Goal: Task Accomplishment & Management: Complete application form

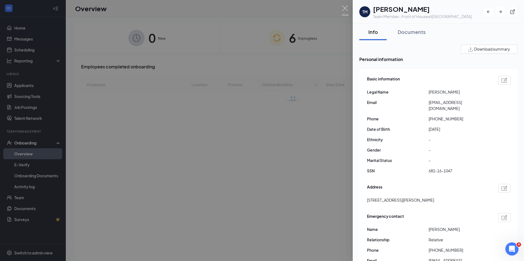
click at [199, 12] on div at bounding box center [262, 130] width 524 height 261
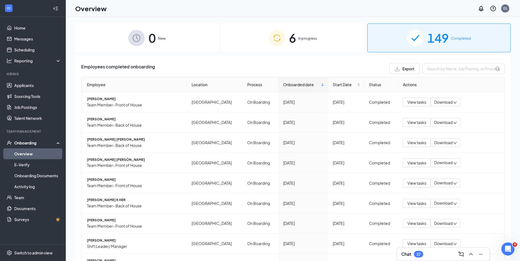
click at [327, 44] on div "6 In progress" at bounding box center [292, 38] width 143 height 29
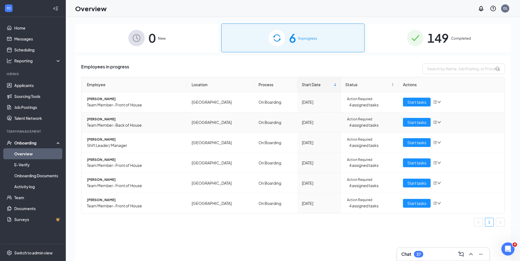
click at [102, 121] on span "[PERSON_NAME]" at bounding box center [135, 119] width 96 height 5
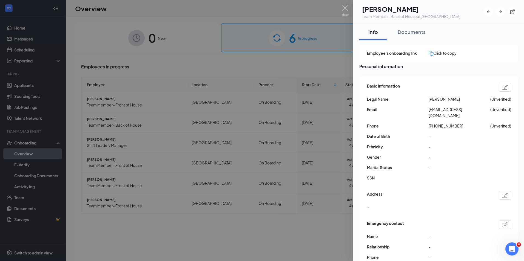
click at [186, 55] on div at bounding box center [262, 130] width 524 height 261
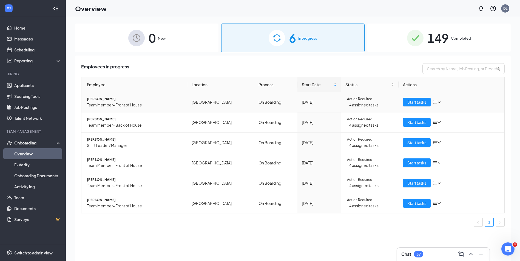
click at [104, 100] on span "[PERSON_NAME]" at bounding box center [135, 99] width 96 height 5
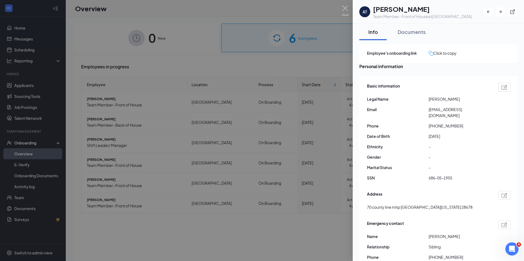
click at [221, 56] on div at bounding box center [262, 130] width 524 height 261
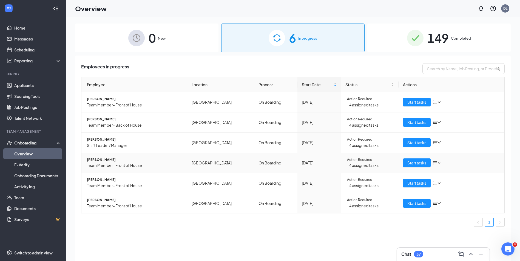
click at [104, 161] on span "[PERSON_NAME]" at bounding box center [135, 160] width 96 height 5
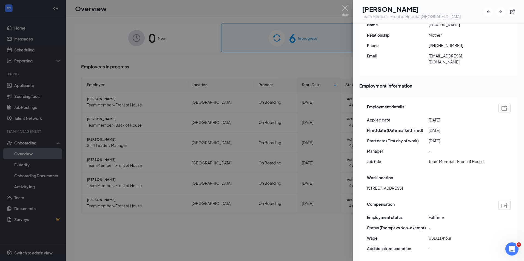
scroll to position [247, 0]
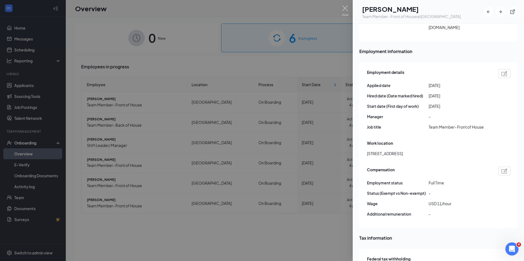
click at [121, 250] on div at bounding box center [262, 130] width 524 height 261
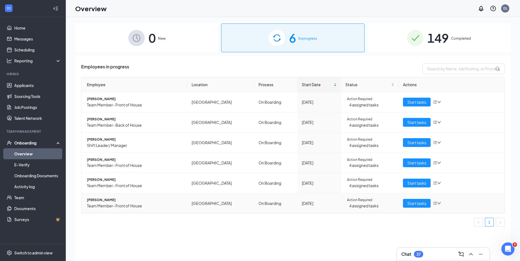
click at [115, 198] on span "[PERSON_NAME]" at bounding box center [135, 200] width 96 height 5
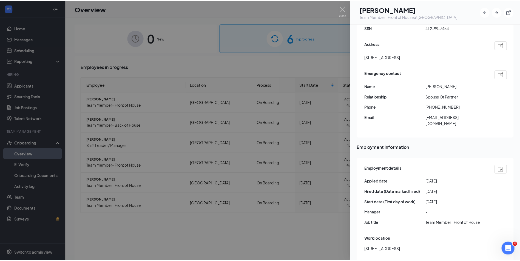
scroll to position [219, 0]
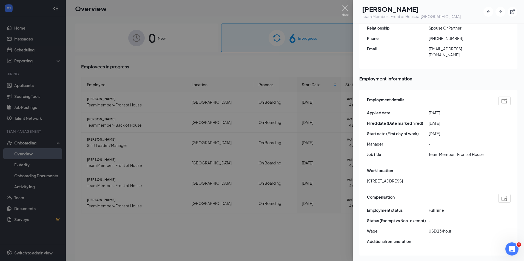
click at [208, 230] on div at bounding box center [262, 130] width 524 height 261
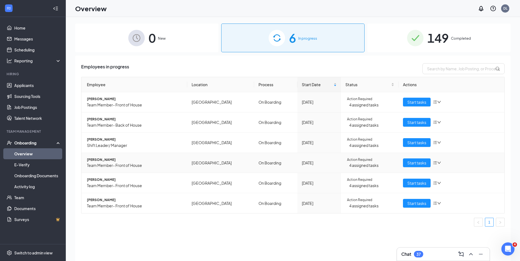
click at [96, 162] on span "Team Member- Front of House" at bounding box center [135, 165] width 96 height 6
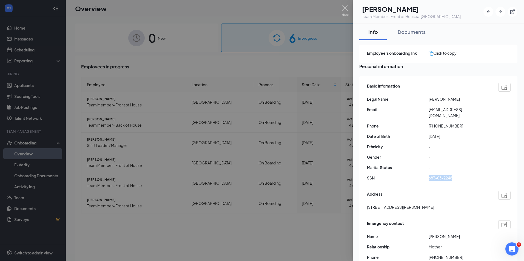
drag, startPoint x: 428, startPoint y: 177, endPoint x: 453, endPoint y: 179, distance: 25.0
click at [453, 179] on div "SSN 683-03-2248" at bounding box center [439, 178] width 144 height 6
drag, startPoint x: 453, startPoint y: 179, endPoint x: 450, endPoint y: 178, distance: 2.8
copy div "683-03-2248"
click at [128, 246] on div at bounding box center [262, 130] width 524 height 261
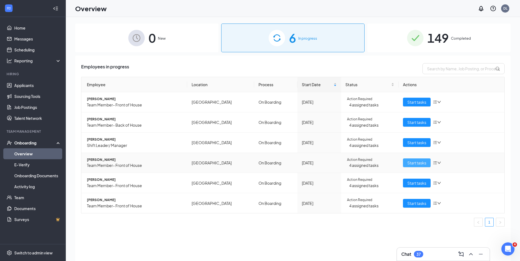
click at [413, 162] on span "Start tasks" at bounding box center [416, 163] width 19 height 6
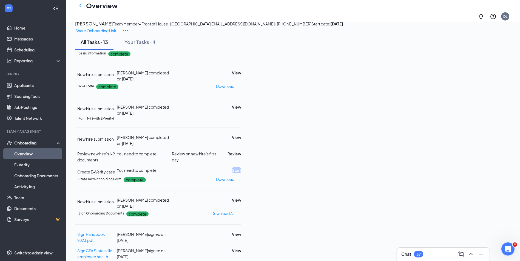
scroll to position [27, 0]
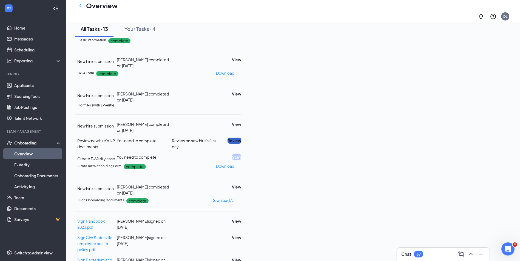
click at [241, 144] on button "Review" at bounding box center [234, 141] width 14 height 6
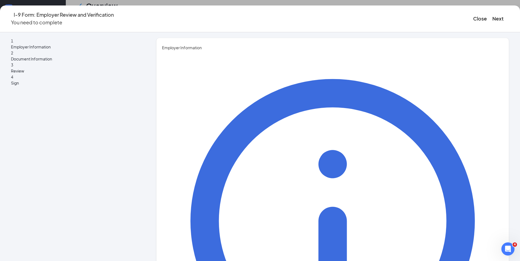
type input "[PERSON_NAME]"
type input "White"
type input "Training Director"
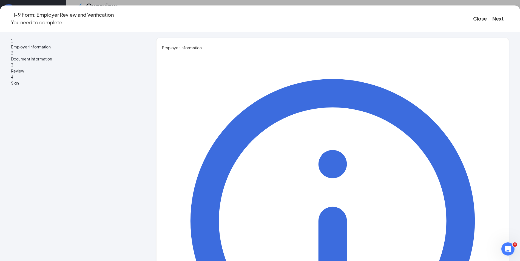
type input "[EMAIL_ADDRESS][DEMOGRAPHIC_DATA][DOMAIN_NAME]"
type input "7048810002"
click at [492, 15] on button "Next" at bounding box center [497, 19] width 11 height 8
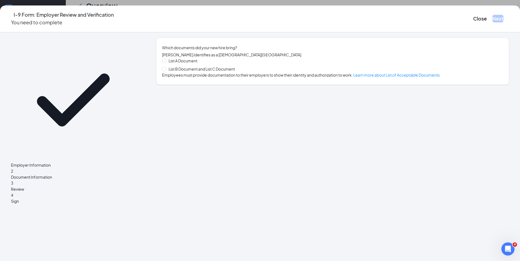
click at [237, 71] on span "List B Document and List C Document" at bounding box center [201, 69] width 71 height 6
click at [166, 71] on input "List B Document and List C Document" at bounding box center [164, 69] width 4 height 4
radio input "true"
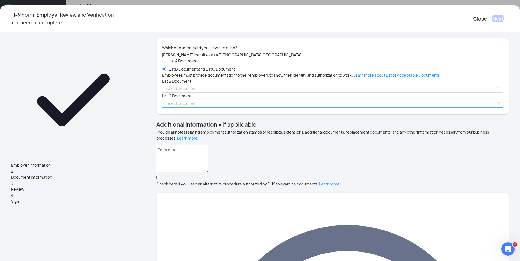
click at [198, 107] on input "search" at bounding box center [330, 103] width 331 height 8
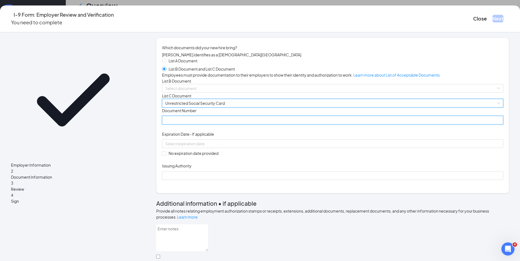
click at [199, 125] on input "Document Number" at bounding box center [332, 120] width 341 height 9
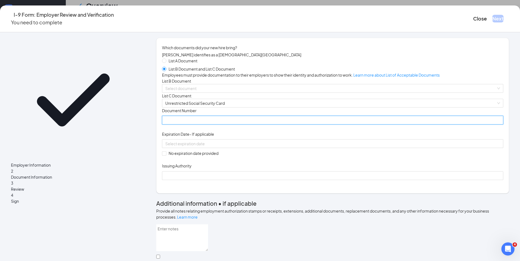
paste input "683-03-2248"
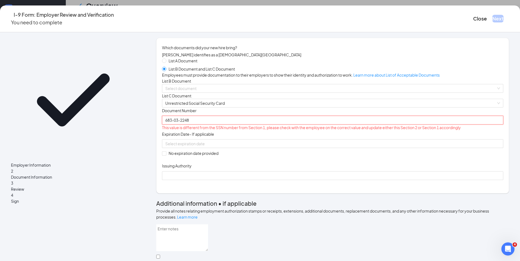
click at [200, 125] on input "683-03-2248" at bounding box center [332, 120] width 341 height 9
click at [193, 125] on input "683-032248" at bounding box center [332, 120] width 341 height 9
click at [184, 125] on input "683032248" at bounding box center [332, 120] width 341 height 9
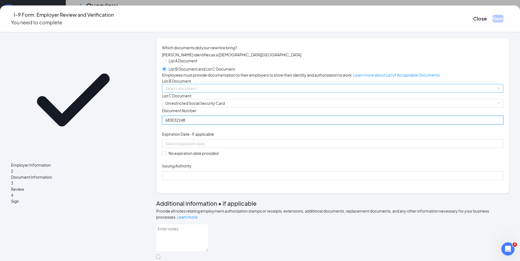
type input "683032248"
click at [225, 93] on input "search" at bounding box center [330, 88] width 331 height 8
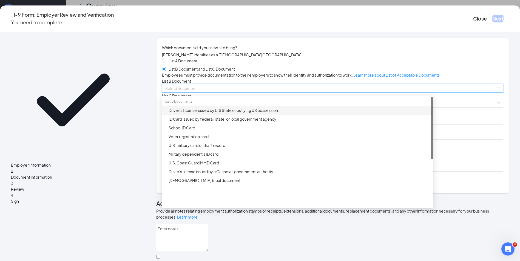
click at [202, 113] on div "Driver’s License issued by U.S State or outlying US possession" at bounding box center [298, 110] width 261 height 6
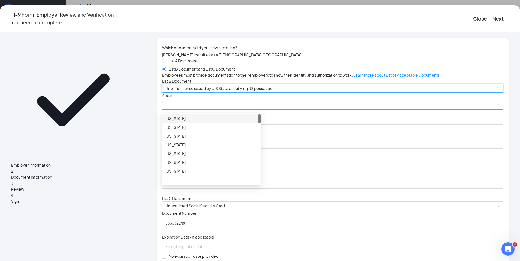
click at [203, 110] on span at bounding box center [332, 105] width 335 height 8
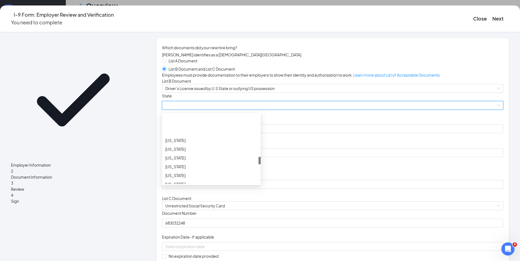
scroll to position [384, 0]
click at [202, 161] on div "[US_STATE]" at bounding box center [211, 157] width 99 height 9
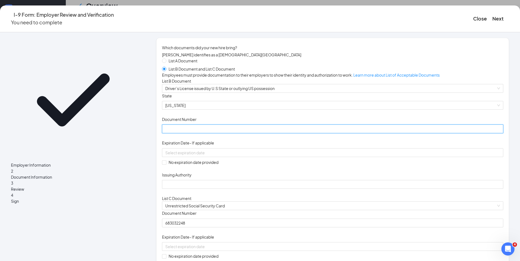
click at [192, 133] on input "Document Number" at bounding box center [332, 129] width 341 height 9
type input "000040426295"
click at [190, 156] on input at bounding box center [331, 153] width 333 height 6
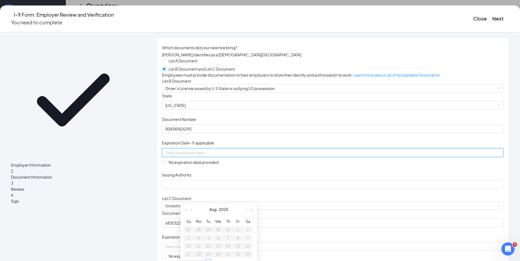
scroll to position [55, 0]
click at [249, 184] on button "button" at bounding box center [252, 182] width 6 height 11
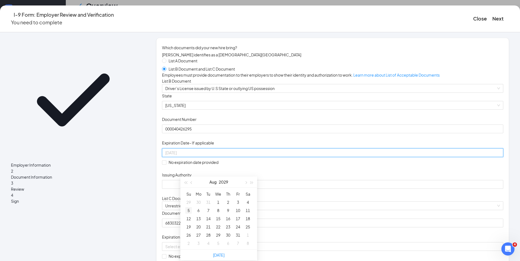
type input "[DATE]"
click at [189, 212] on div "5" at bounding box center [188, 210] width 7 height 7
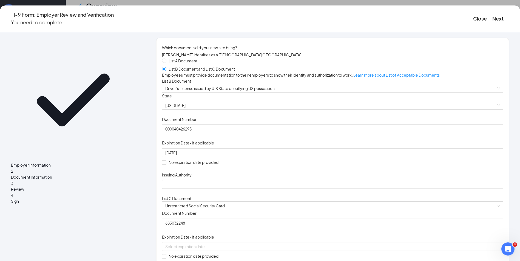
click at [191, 180] on div "Issuing Authority" at bounding box center [332, 176] width 341 height 8
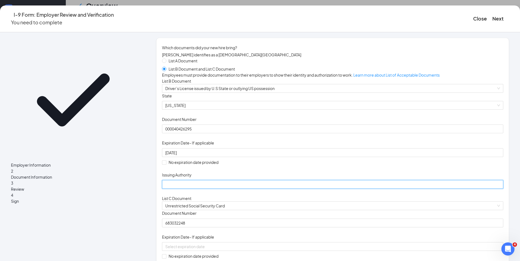
click at [191, 189] on input "Issuing Authority" at bounding box center [332, 184] width 341 height 9
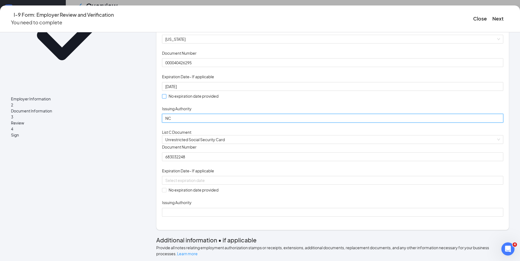
scroll to position [82, 0]
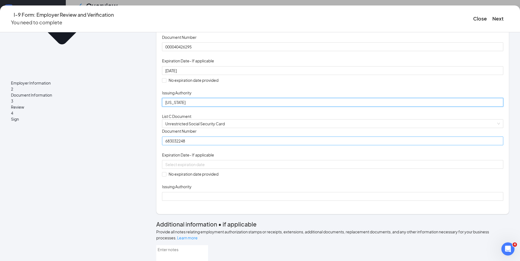
type input "[US_STATE]"
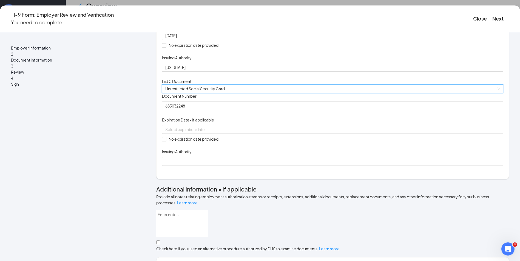
scroll to position [164, 0]
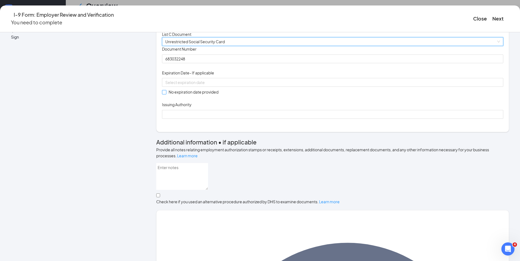
click at [196, 95] on span "No expiration date provided" at bounding box center [193, 92] width 54 height 6
click at [166, 94] on input "No expiration date provided" at bounding box center [164, 92] width 4 height 4
checkbox input "true"
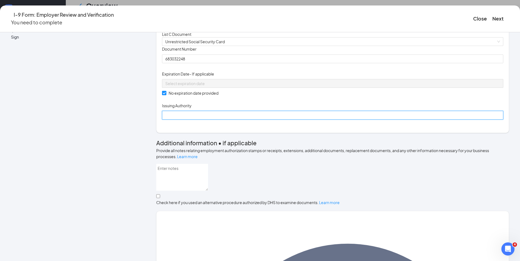
drag, startPoint x: 196, startPoint y: 191, endPoint x: 198, endPoint y: 188, distance: 3.1
click at [196, 120] on input "Issuing Authority" at bounding box center [332, 115] width 341 height 9
type input "Social Security Administration"
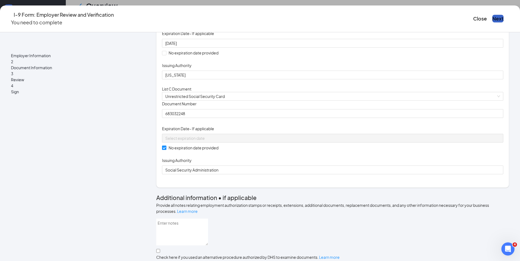
click at [492, 15] on button "Next" at bounding box center [497, 19] width 11 height 8
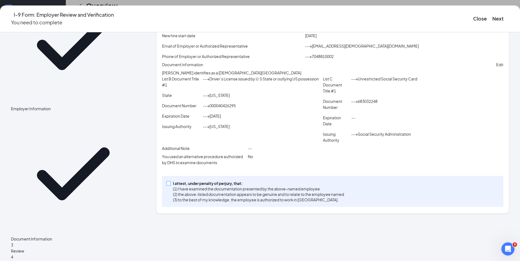
click at [171, 186] on span at bounding box center [168, 183] width 4 height 4
click at [170, 185] on input "I attest, under penalty of [PERSON_NAME], that: (1) I have examined the documen…" at bounding box center [168, 183] width 4 height 4
checkbox input "true"
click at [492, 17] on button "Next" at bounding box center [497, 19] width 11 height 8
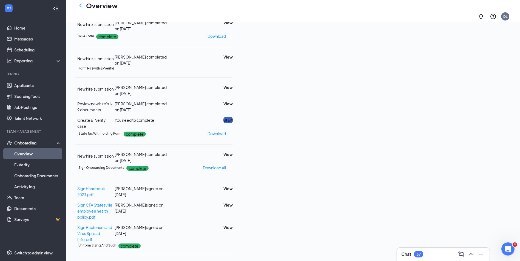
click at [233, 123] on button "Start" at bounding box center [227, 120] width 9 height 6
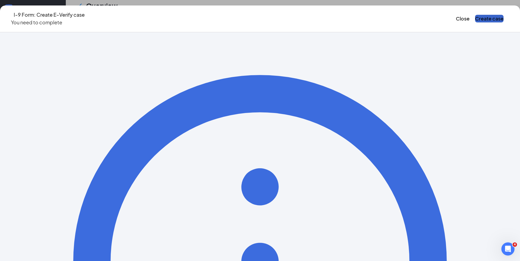
click at [475, 16] on button "Create case" at bounding box center [489, 19] width 28 height 8
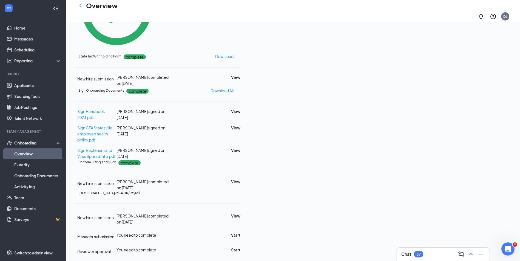
scroll to position [267, 0]
click at [240, 232] on button "Start" at bounding box center [235, 235] width 9 height 6
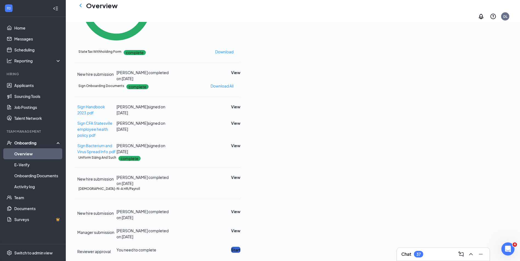
click at [240, 247] on button "Start" at bounding box center [235, 250] width 9 height 6
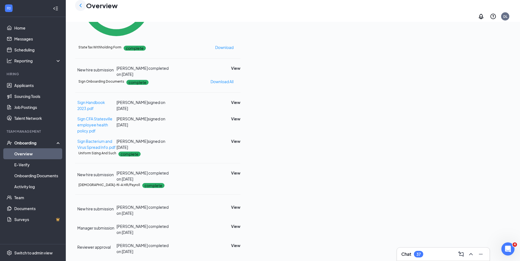
click at [76, 7] on div at bounding box center [80, 5] width 11 height 11
click at [84, 11] on div at bounding box center [80, 5] width 11 height 11
click at [80, 6] on icon "ChevronLeft" at bounding box center [80, 5] width 7 height 7
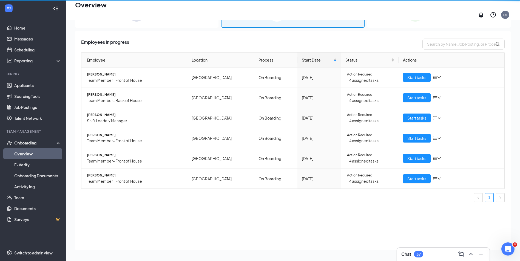
scroll to position [25, 0]
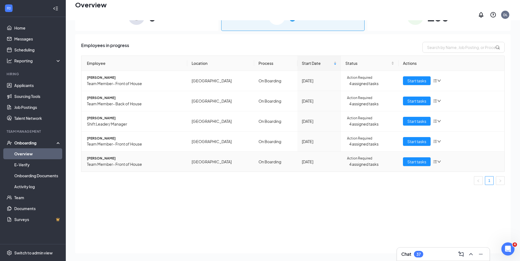
click at [103, 152] on td "[PERSON_NAME] Team Member- Front of House" at bounding box center [134, 162] width 106 height 20
click at [102, 156] on span "[PERSON_NAME]" at bounding box center [135, 158] width 96 height 5
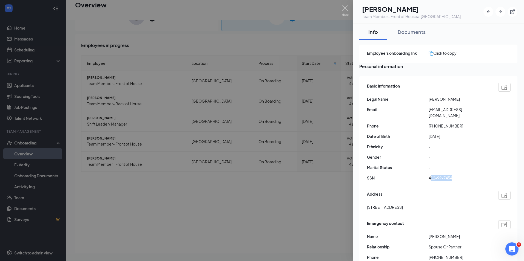
drag, startPoint x: 430, startPoint y: 177, endPoint x: 455, endPoint y: 181, distance: 25.0
click at [455, 181] on div "Basic information Legal Name [PERSON_NAME] Email [EMAIL_ADDRESS][DOMAIN_NAME] P…" at bounding box center [439, 134] width 144 height 104
drag, startPoint x: 453, startPoint y: 179, endPoint x: 427, endPoint y: 181, distance: 25.8
click at [427, 181] on div "SSN 412-99-7454" at bounding box center [439, 178] width 144 height 6
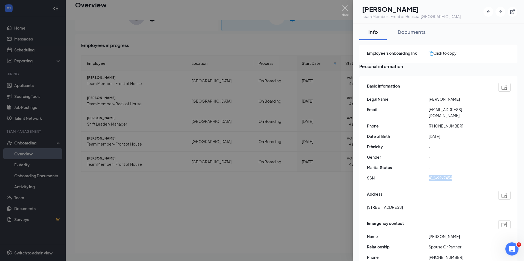
click at [429, 179] on span "412-99-7454" at bounding box center [459, 178] width 62 height 6
drag, startPoint x: 430, startPoint y: 178, endPoint x: 453, endPoint y: 180, distance: 23.1
click at [453, 180] on span "412-99-7454" at bounding box center [459, 178] width 62 height 6
drag, startPoint x: 453, startPoint y: 180, endPoint x: 449, endPoint y: 180, distance: 3.8
copy span "412-99-7454"
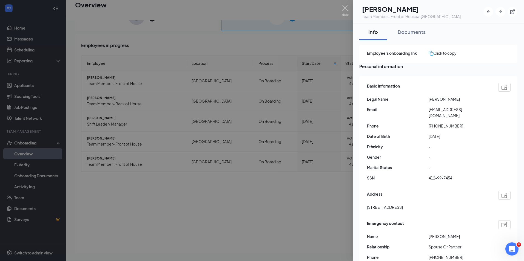
click at [240, 216] on div at bounding box center [262, 130] width 524 height 261
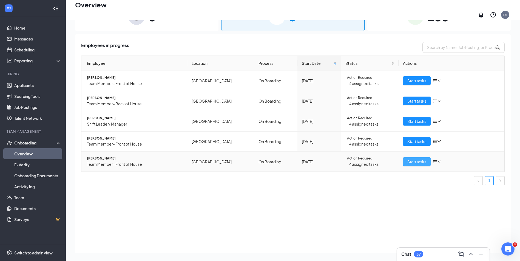
click at [414, 159] on span "Start tasks" at bounding box center [416, 162] width 19 height 6
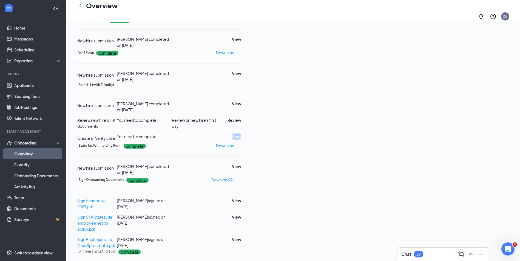
scroll to position [55, 0]
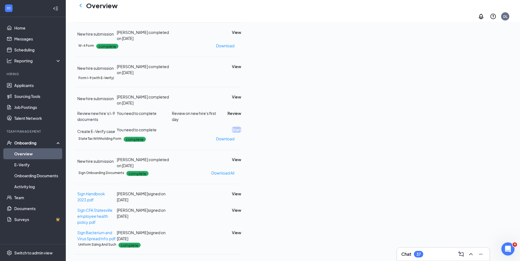
click at [241, 135] on div "New hire submission [PERSON_NAME] completed on [DATE] View Review new hire’s I-…" at bounding box center [158, 114] width 166 height 41
click at [241, 116] on button "Review" at bounding box center [234, 113] width 14 height 6
type input "[DATE]"
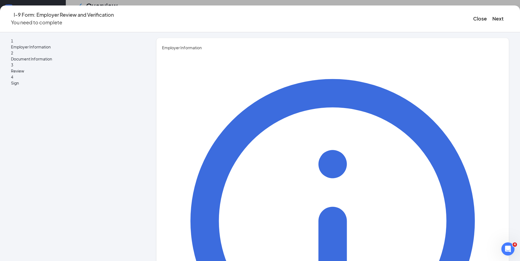
type input "[PERSON_NAME]"
type input "White"
type input "Training Director"
type input "[EMAIL_ADDRESS][DEMOGRAPHIC_DATA][DOMAIN_NAME]"
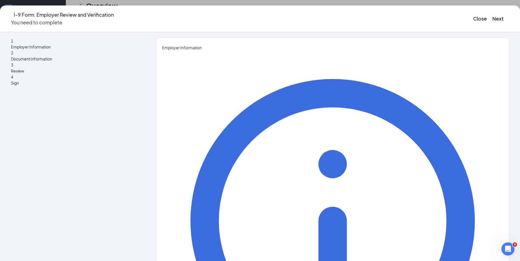
type input "7048810002"
click at [492, 17] on button "Next" at bounding box center [497, 19] width 11 height 8
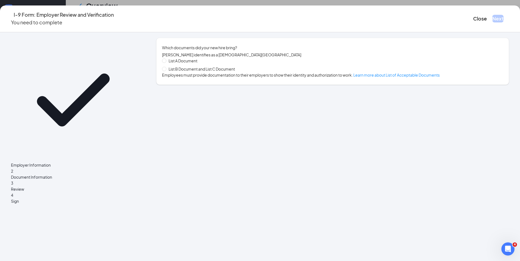
click at [227, 72] on span "List B Document and List C Document" at bounding box center [201, 69] width 71 height 6
click at [166, 71] on input "List B Document and List C Document" at bounding box center [164, 69] width 4 height 4
radio input "true"
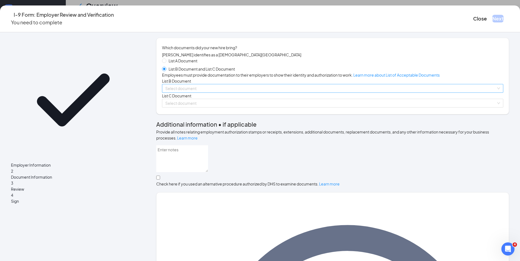
click at [204, 93] on input "search" at bounding box center [330, 88] width 331 height 8
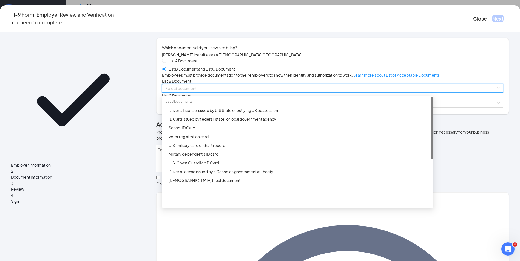
click at [204, 93] on input "search" at bounding box center [330, 88] width 331 height 8
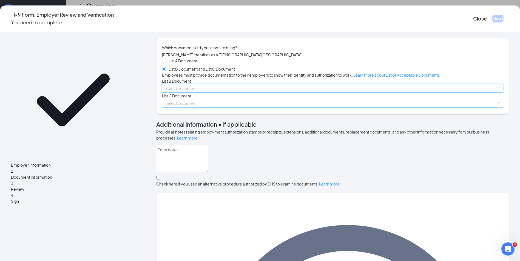
click at [204, 107] on span at bounding box center [330, 103] width 331 height 8
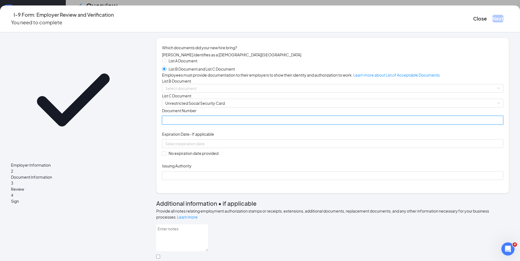
click at [197, 125] on input "Document Number" at bounding box center [332, 120] width 341 height 9
paste input "412-99-7454"
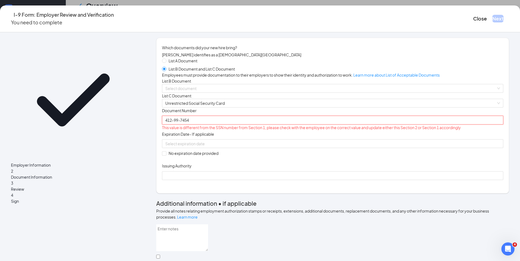
click at [199, 125] on input "412-99-7454" at bounding box center [332, 120] width 341 height 9
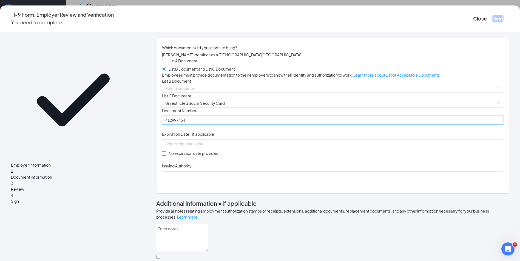
type input "412997454"
click at [206, 156] on span "No expiration date provided" at bounding box center [193, 153] width 54 height 6
click at [166, 155] on input "No expiration date provided" at bounding box center [164, 154] width 4 height 4
checkbox input "true"
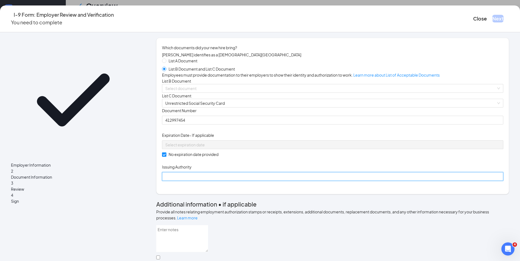
click at [192, 181] on input "Issuing Authority" at bounding box center [332, 176] width 341 height 9
type input "Social Security Administration"
click at [198, 93] on span at bounding box center [330, 88] width 331 height 8
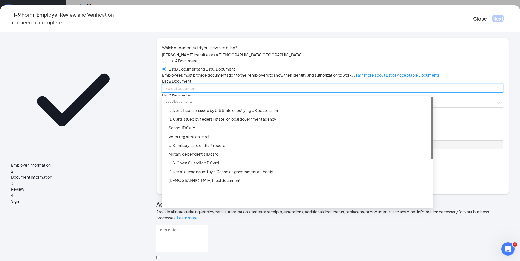
click at [199, 113] on div "Driver’s License issued by U.S State or outlying US possession" at bounding box center [298, 110] width 261 height 6
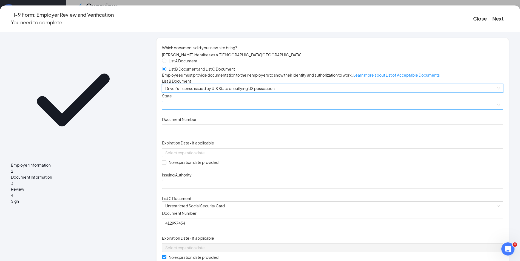
click at [200, 110] on span at bounding box center [332, 105] width 335 height 8
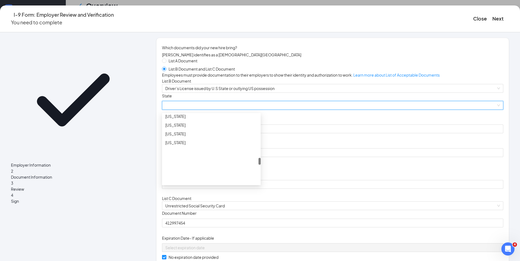
scroll to position [438, 0]
click at [207, 121] on div "[US_STATE]" at bounding box center [211, 118] width 92 height 6
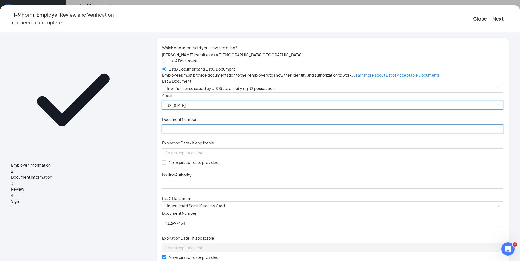
click at [202, 133] on input "Document Number" at bounding box center [332, 129] width 341 height 9
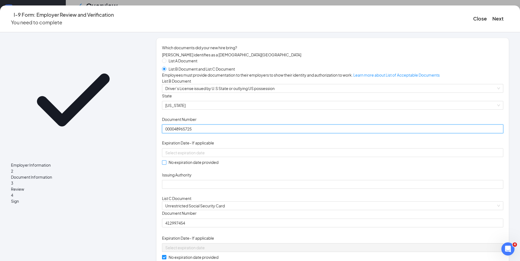
type input "000048965725"
click at [221, 165] on span "No expiration date provided" at bounding box center [193, 162] width 54 height 6
click at [166, 164] on input "No expiration date provided" at bounding box center [164, 163] width 4 height 4
checkbox input "true"
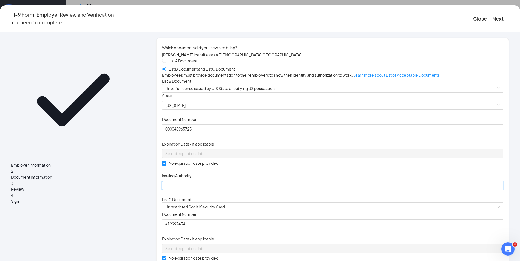
click at [223, 190] on input "Issuing Authority" at bounding box center [332, 185] width 341 height 9
drag, startPoint x: 199, startPoint y: 235, endPoint x: 169, endPoint y: 232, distance: 30.3
click at [374, 190] on div "Document Title Driver’s License issued by U.S State or outlying US possession S…" at bounding box center [332, 141] width 341 height 97
click at [208, 190] on input "NC" at bounding box center [332, 185] width 341 height 9
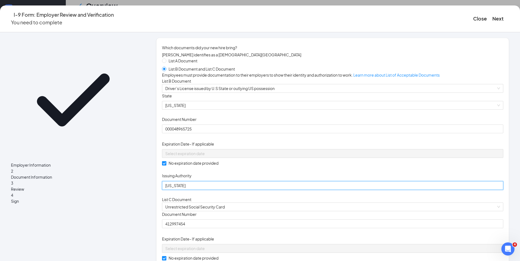
type input "[US_STATE]"
click at [392, 169] on div "Document Title Driver’s License issued by U.S State or outlying US possession S…" at bounding box center [332, 141] width 341 height 97
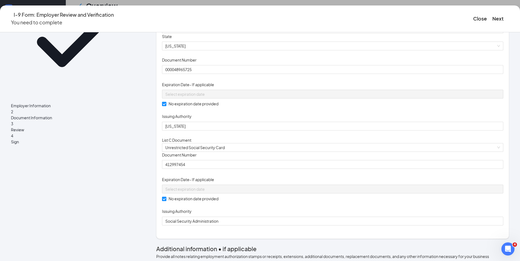
scroll to position [192, 0]
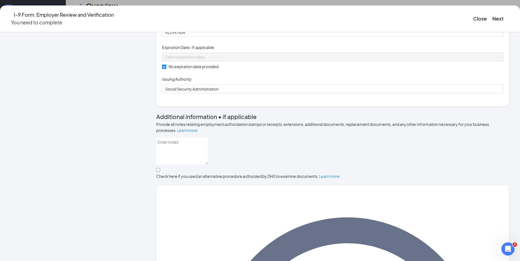
click at [473, 22] on div "Close Next" at bounding box center [491, 19] width 36 height 16
click at [492, 19] on button "Next" at bounding box center [497, 19] width 11 height 8
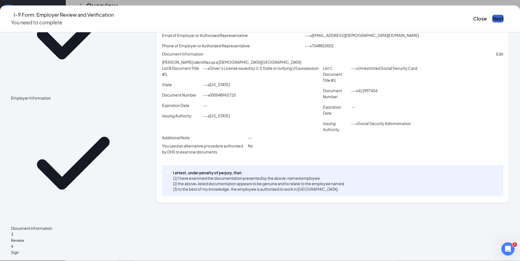
scroll to position [56, 0]
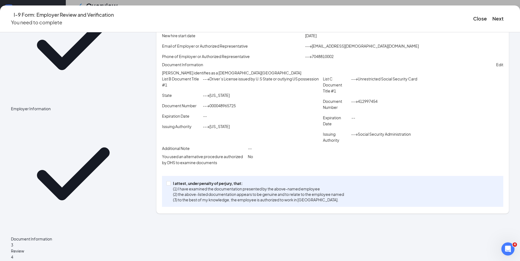
click at [192, 207] on div "I attest, under penalty of [PERSON_NAME], that: (1) I have examined the documen…" at bounding box center [332, 191] width 341 height 31
click at [191, 203] on span "I attest, under penalty of [PERSON_NAME], that: (1) I have examined the documen…" at bounding box center [258, 192] width 175 height 22
click at [170, 185] on input "I attest, under penalty of [PERSON_NAME], that: (1) I have examined the documen…" at bounding box center [168, 183] width 4 height 4
checkbox input "true"
click at [492, 16] on button "Next" at bounding box center [497, 19] width 11 height 8
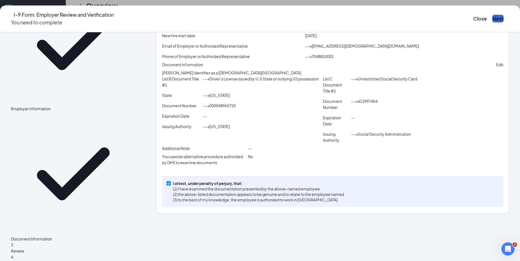
scroll to position [0, 0]
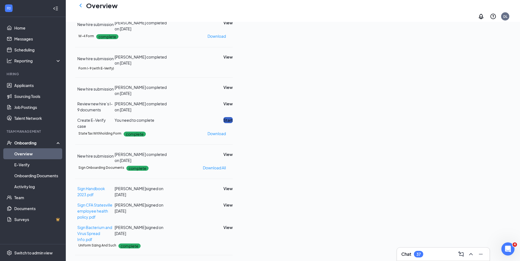
click at [233, 123] on button "Start" at bounding box center [227, 120] width 9 height 6
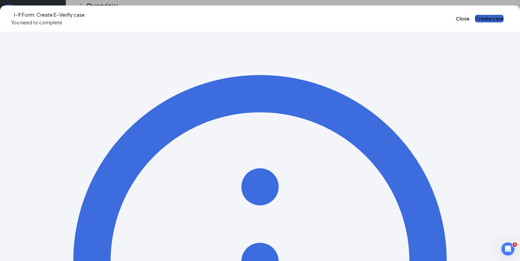
click at [475, 15] on button "Create case" at bounding box center [489, 19] width 28 height 8
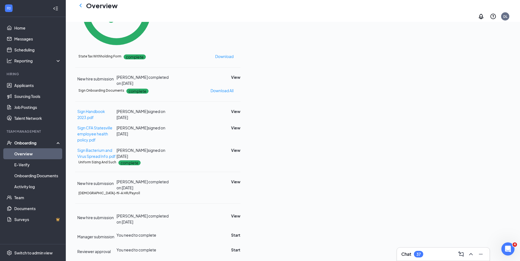
scroll to position [267, 0]
click at [240, 228] on div "New hire submission [PERSON_NAME] completed on [DATE] View Manager submission Y…" at bounding box center [157, 232] width 165 height 44
click at [240, 232] on button "Start" at bounding box center [235, 235] width 9 height 6
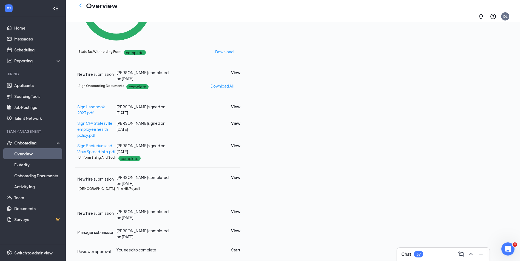
scroll to position [269, 0]
click at [240, 247] on button "Start" at bounding box center [235, 250] width 9 height 6
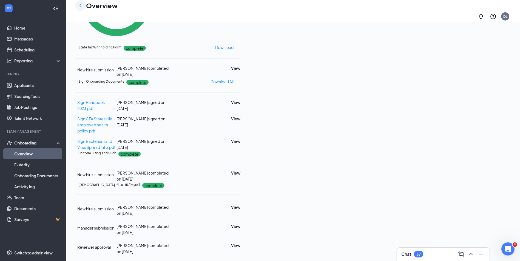
click at [84, 10] on div at bounding box center [80, 5] width 11 height 11
click at [81, 7] on icon "ChevronLeft" at bounding box center [80, 6] width 2 height 4
